Goal: Transaction & Acquisition: Subscribe to service/newsletter

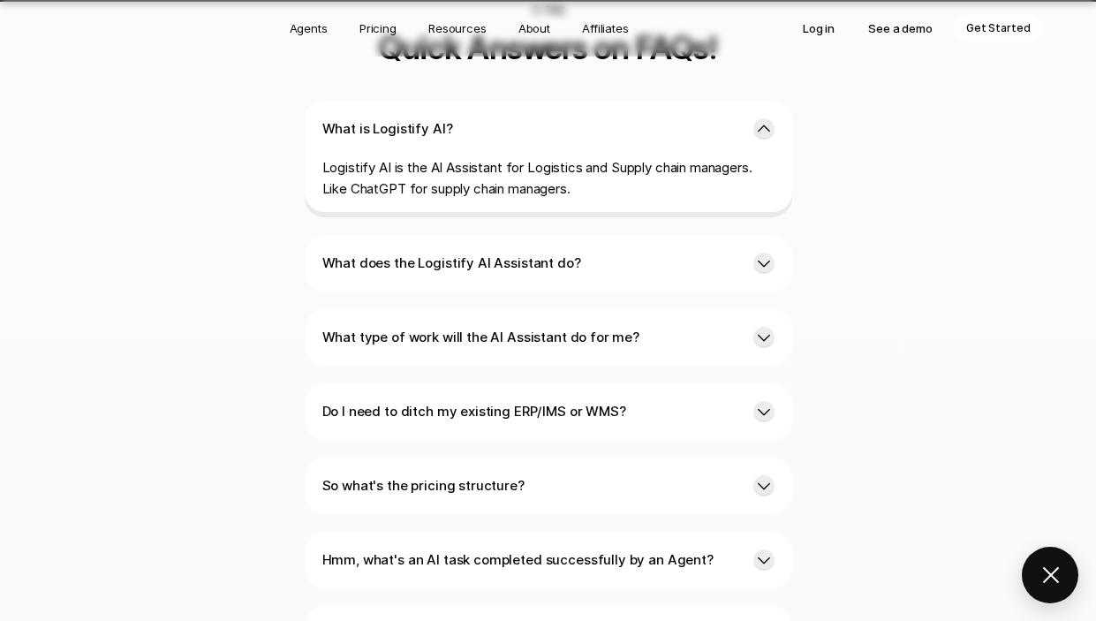
scroll to position [4237, 0]
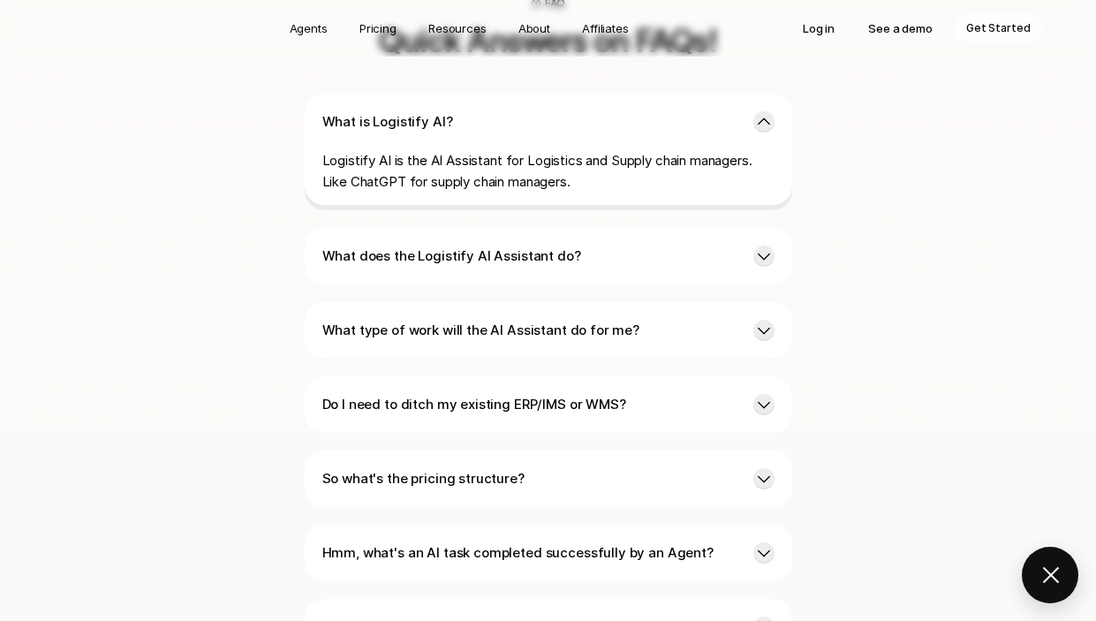
click at [417, 245] on p "What does the Logistify AI Assistant do?" at bounding box center [530, 255] width 417 height 21
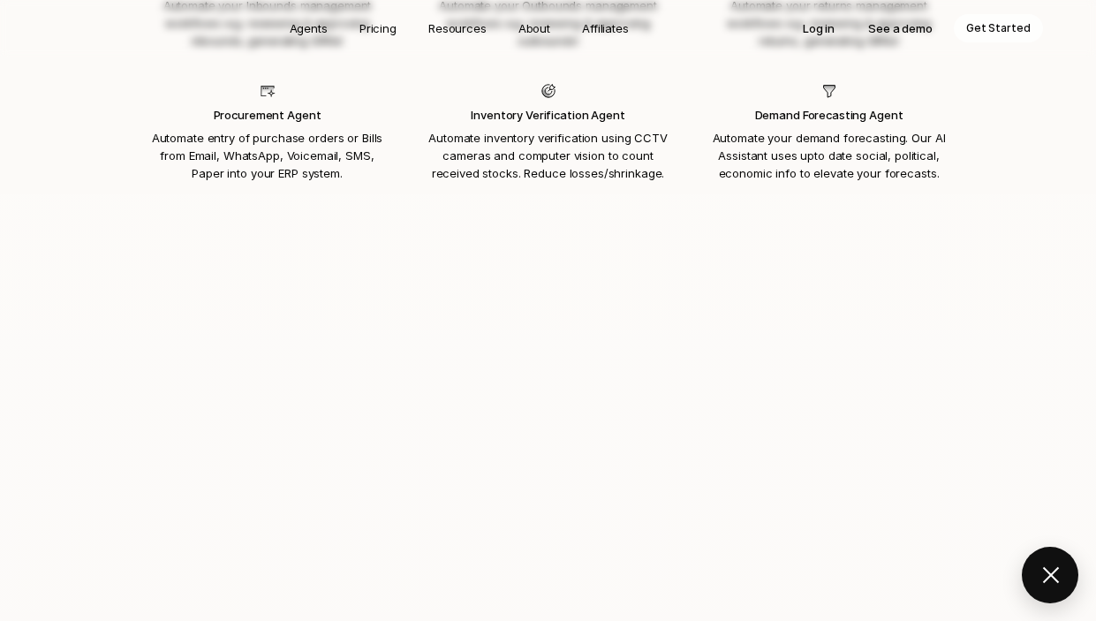
scroll to position [2226, 0]
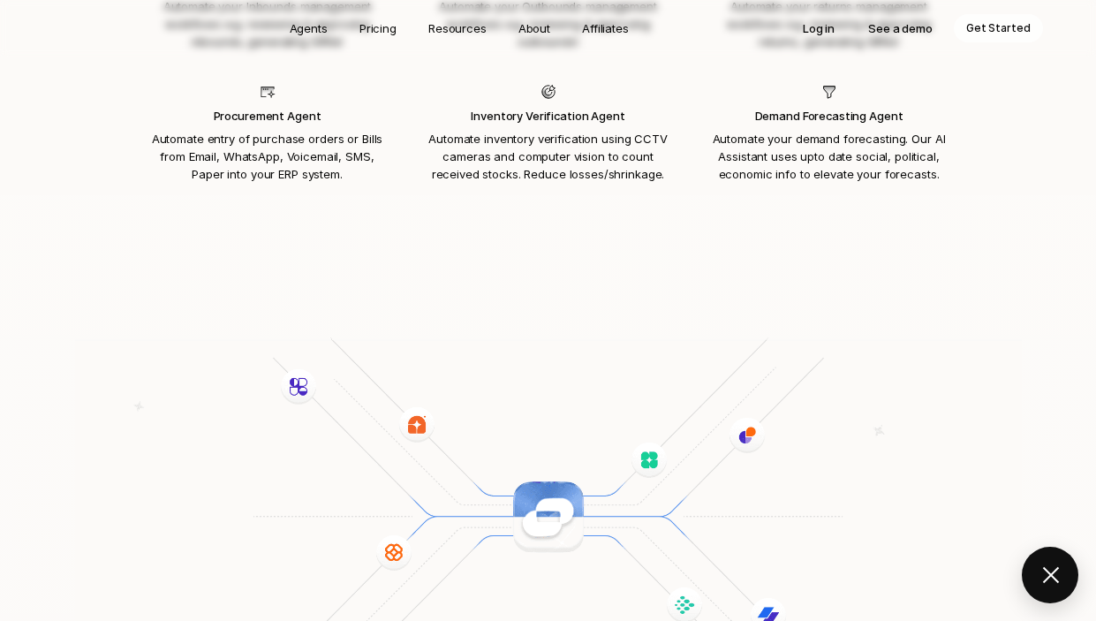
click at [911, 29] on p "See a demo" at bounding box center [900, 28] width 64 height 18
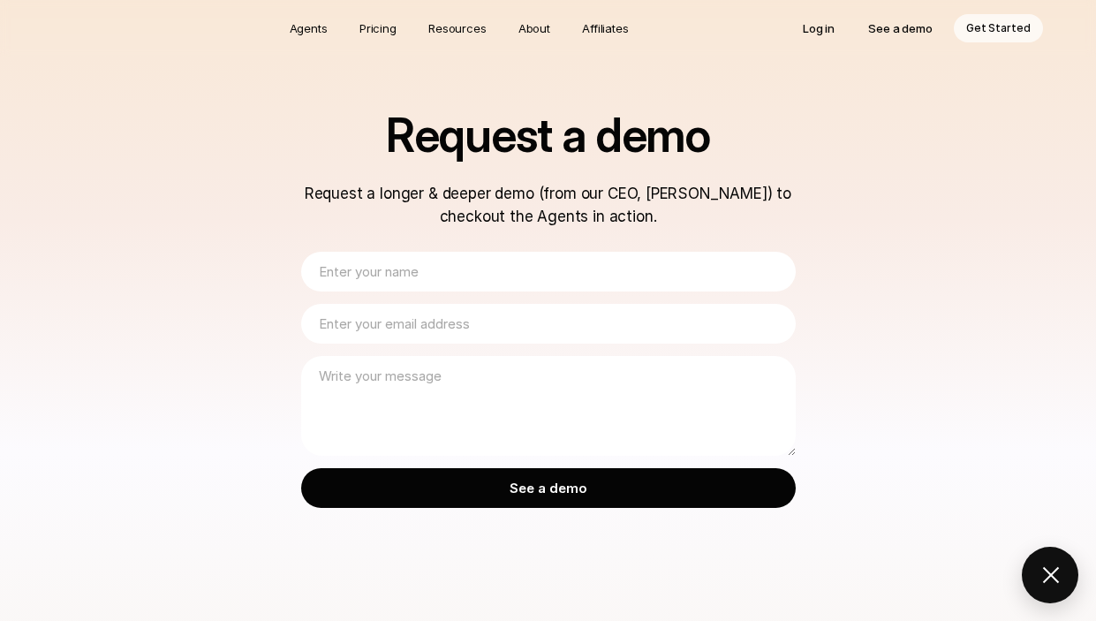
click at [464, 259] on input "text" at bounding box center [548, 272] width 495 height 40
type input "[PERSON_NAME]"
click at [438, 329] on input "email" at bounding box center [548, 324] width 495 height 40
type input "[PERSON_NAME][EMAIL_ADDRESS][PERSON_NAME][DOMAIN_NAME]"
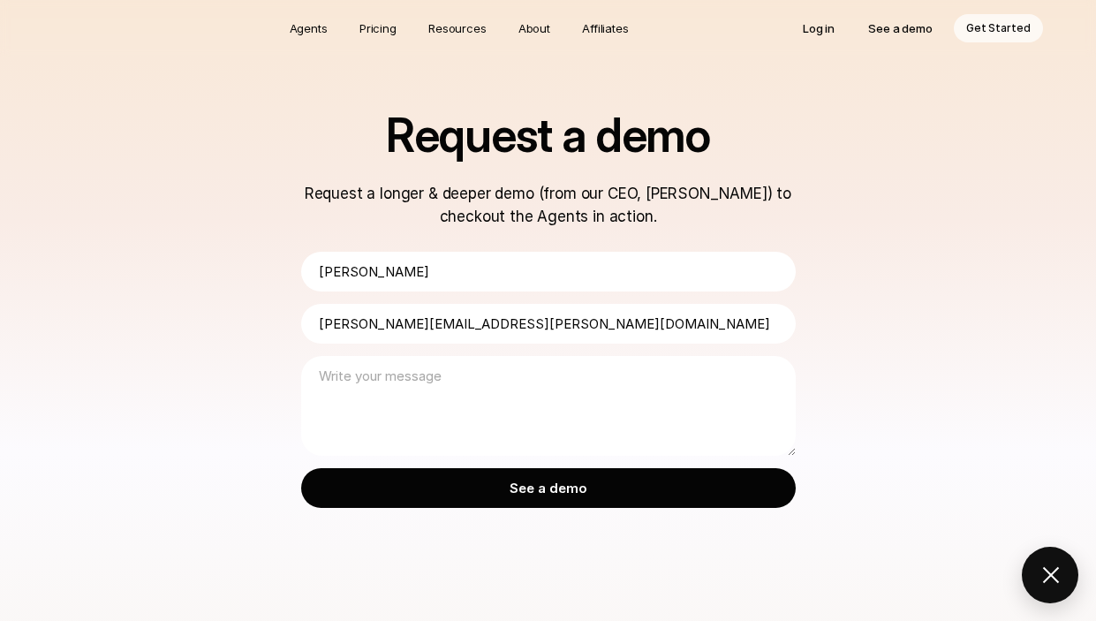
click at [543, 487] on input "See a demo" at bounding box center [548, 488] width 495 height 40
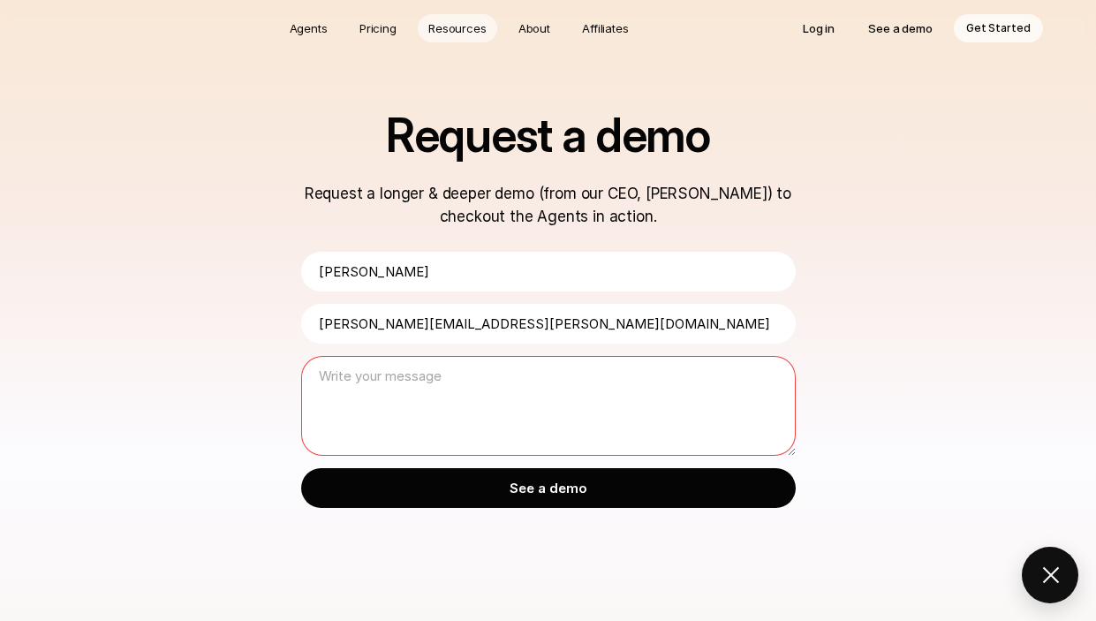
click at [458, 26] on p "Resources" at bounding box center [457, 28] width 58 height 18
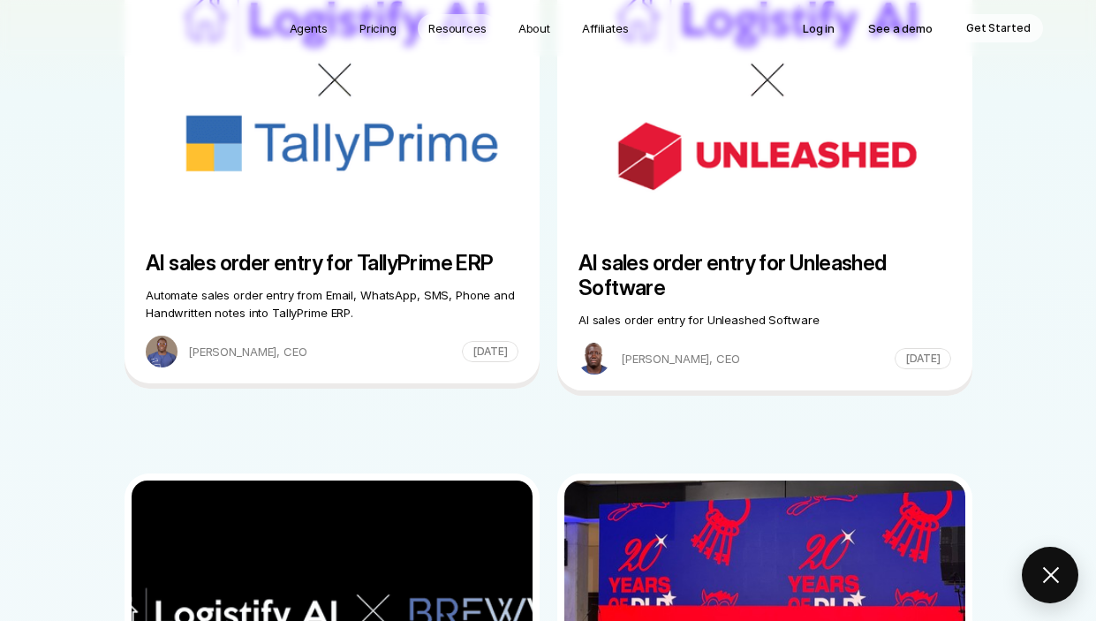
scroll to position [389, 0]
